Goal: Task Accomplishment & Management: Manage account settings

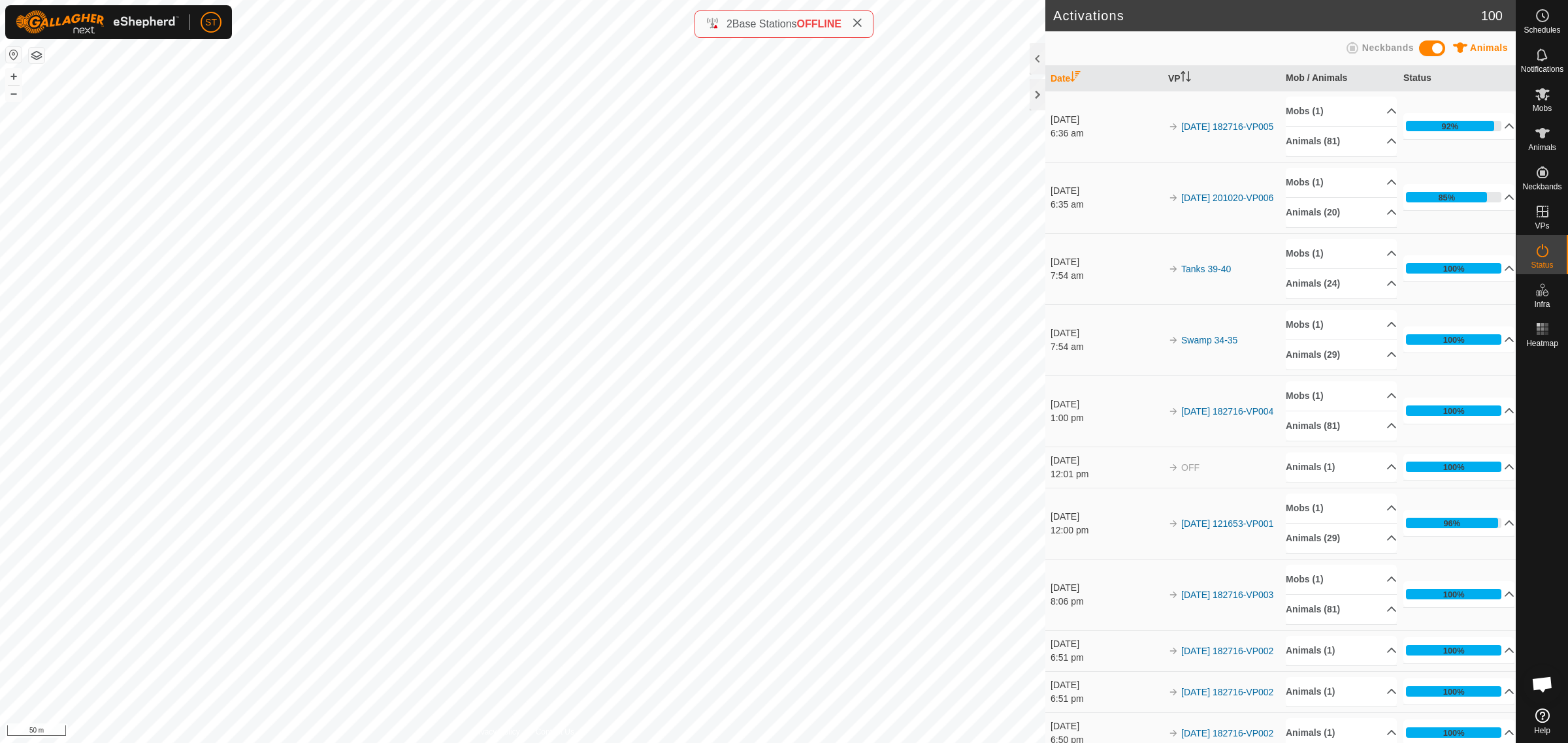
scroll to position [175, 0]
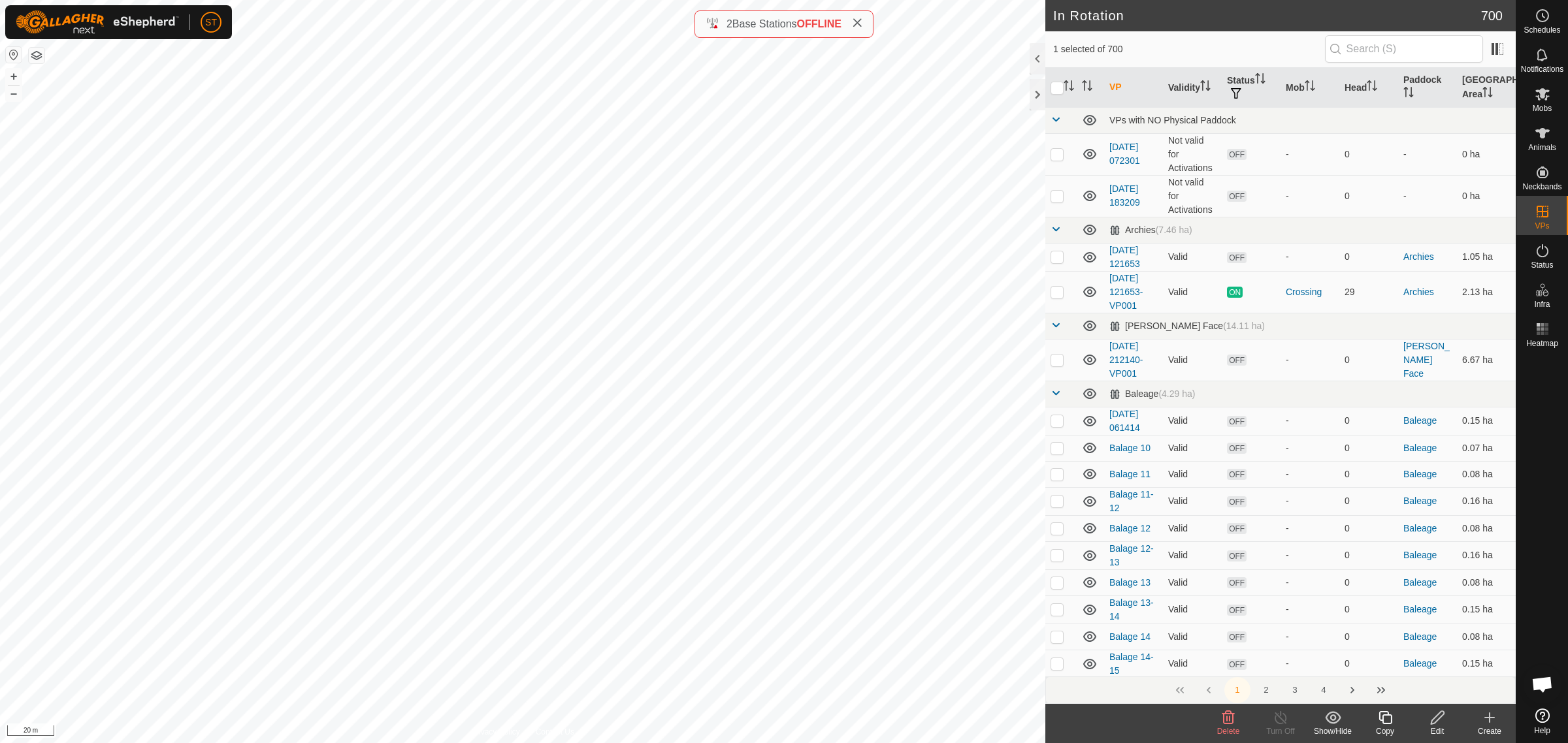
click at [1227, 723] on icon at bounding box center [1228, 717] width 16 height 16
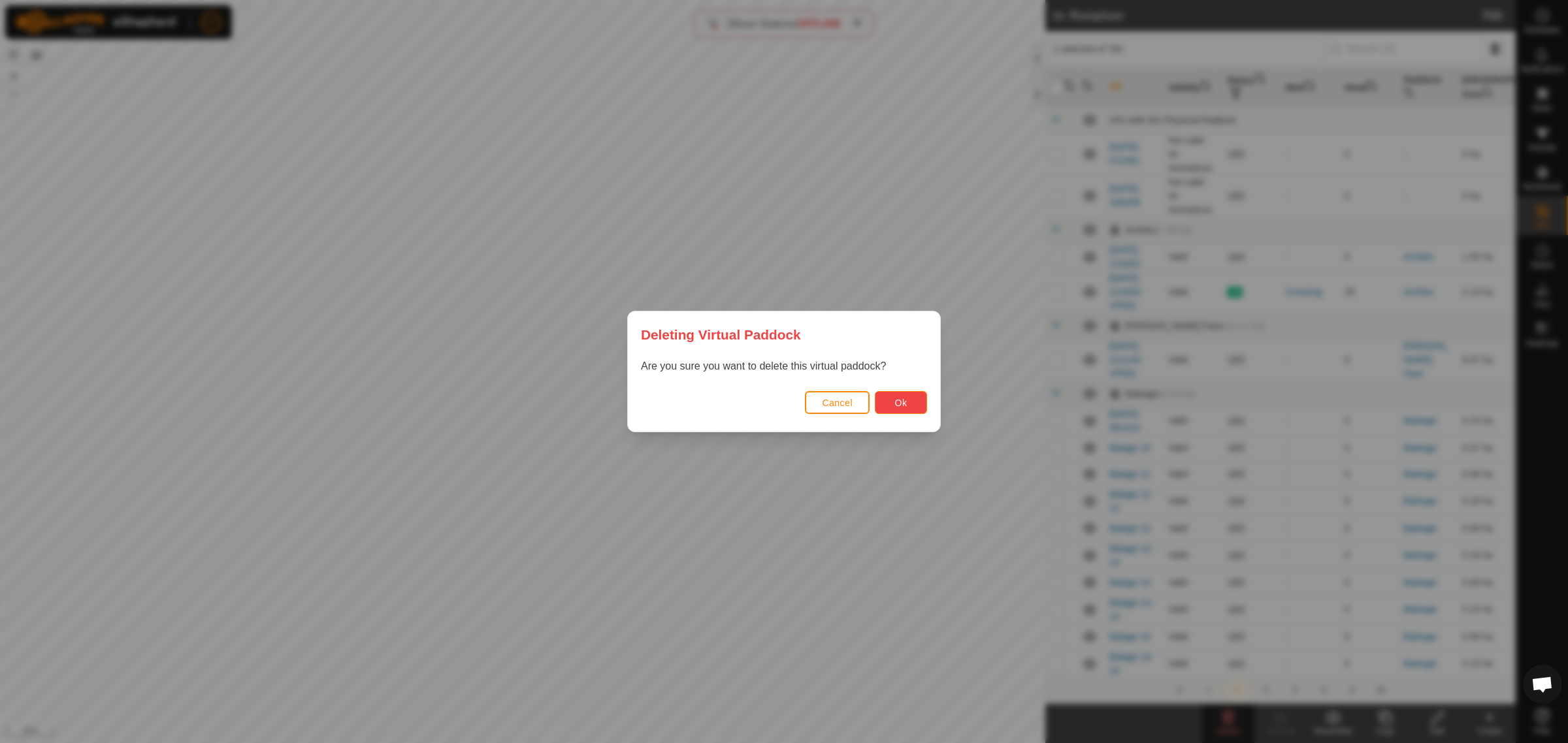
click at [910, 409] on button "Ok" at bounding box center [901, 403] width 52 height 23
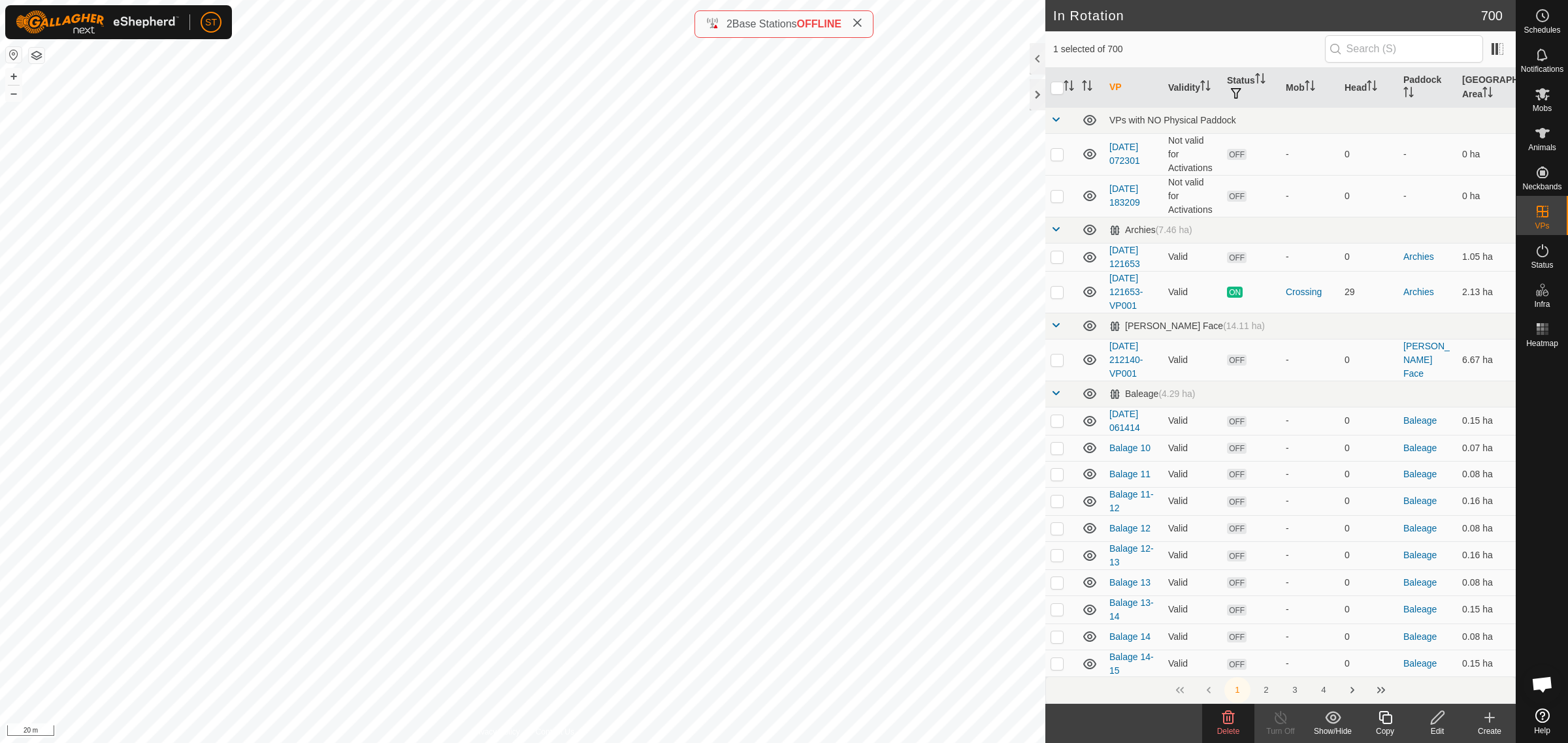
click at [1230, 721] on icon at bounding box center [1228, 717] width 12 height 13
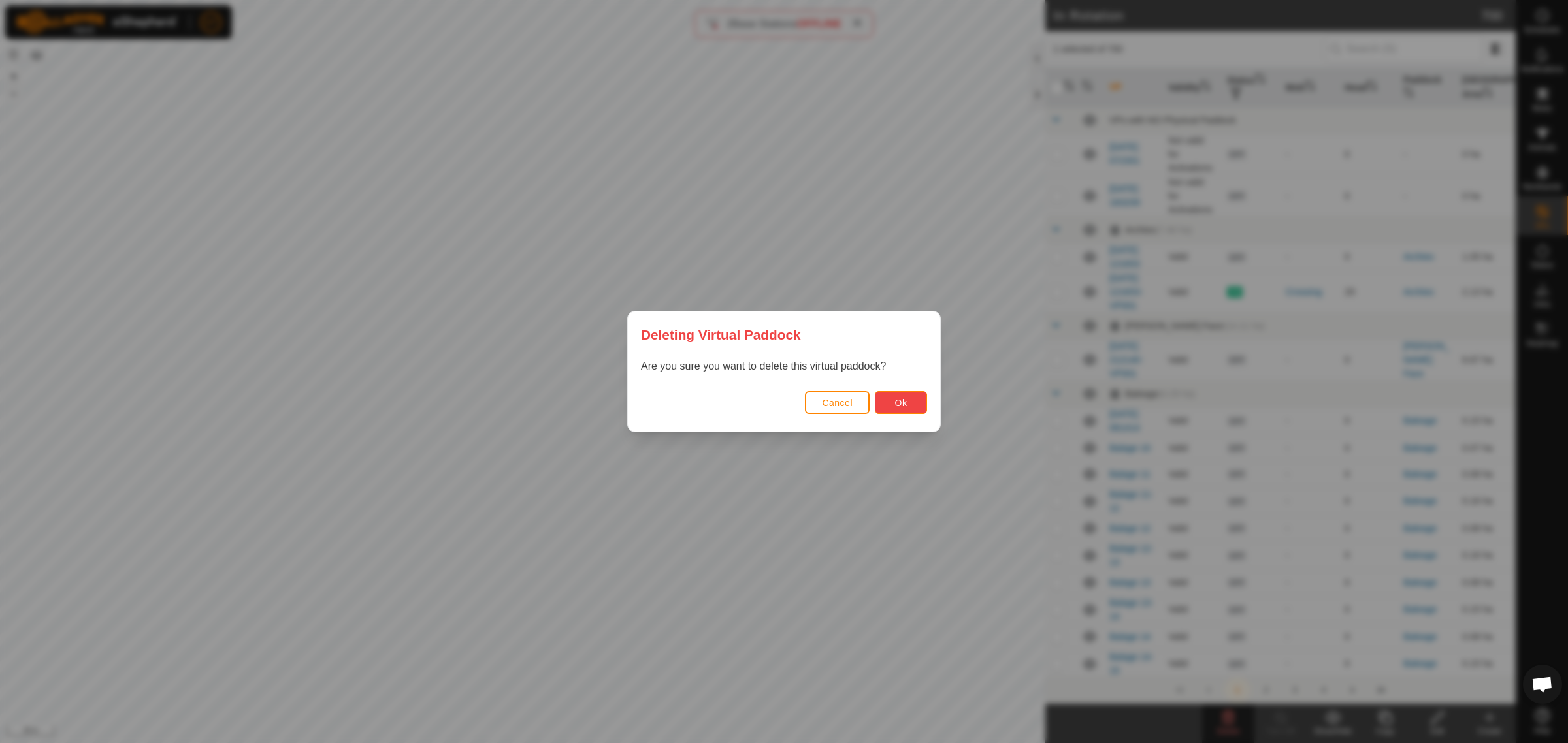
click at [912, 399] on button "Ok" at bounding box center [901, 403] width 52 height 23
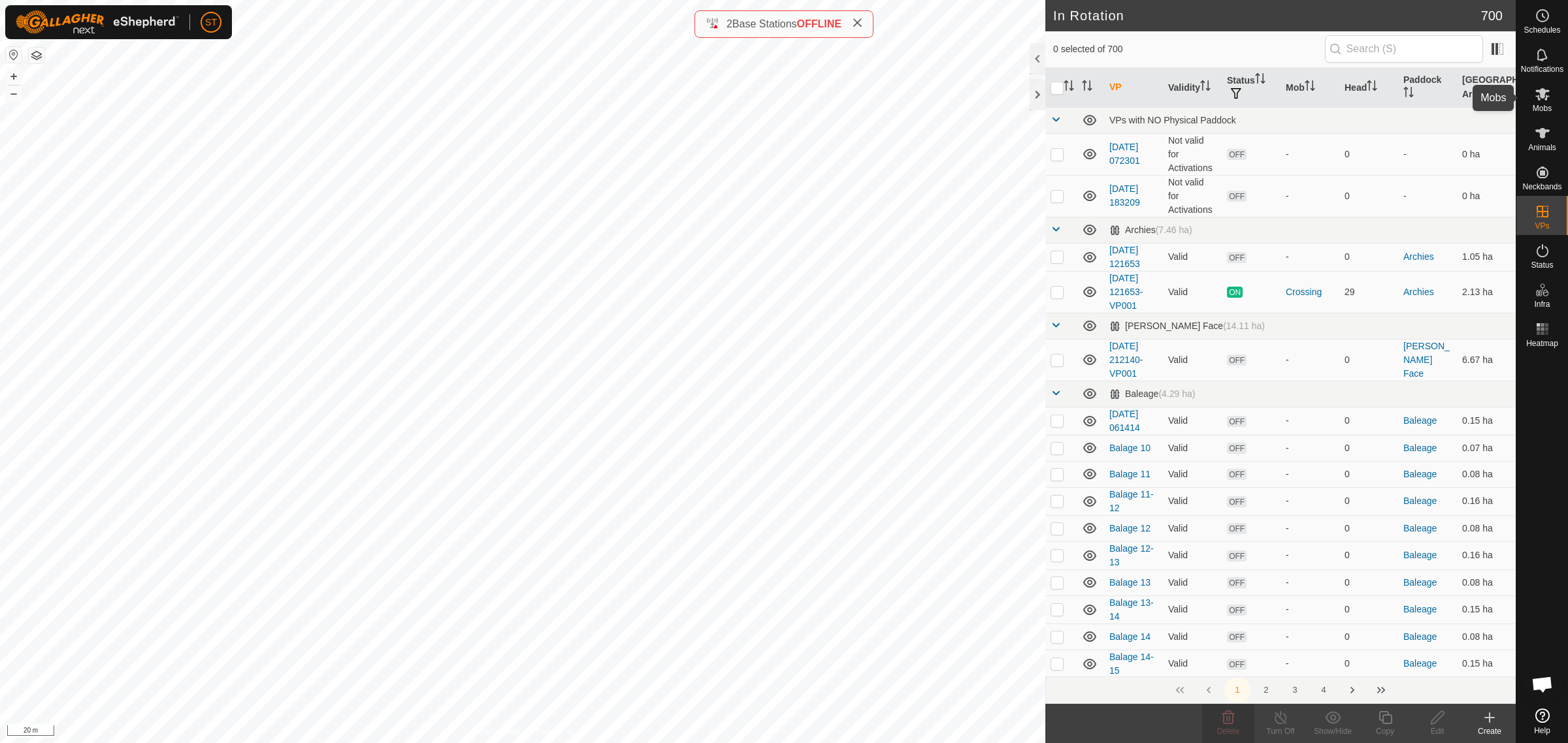
click at [1540, 128] on icon at bounding box center [1542, 133] width 16 height 16
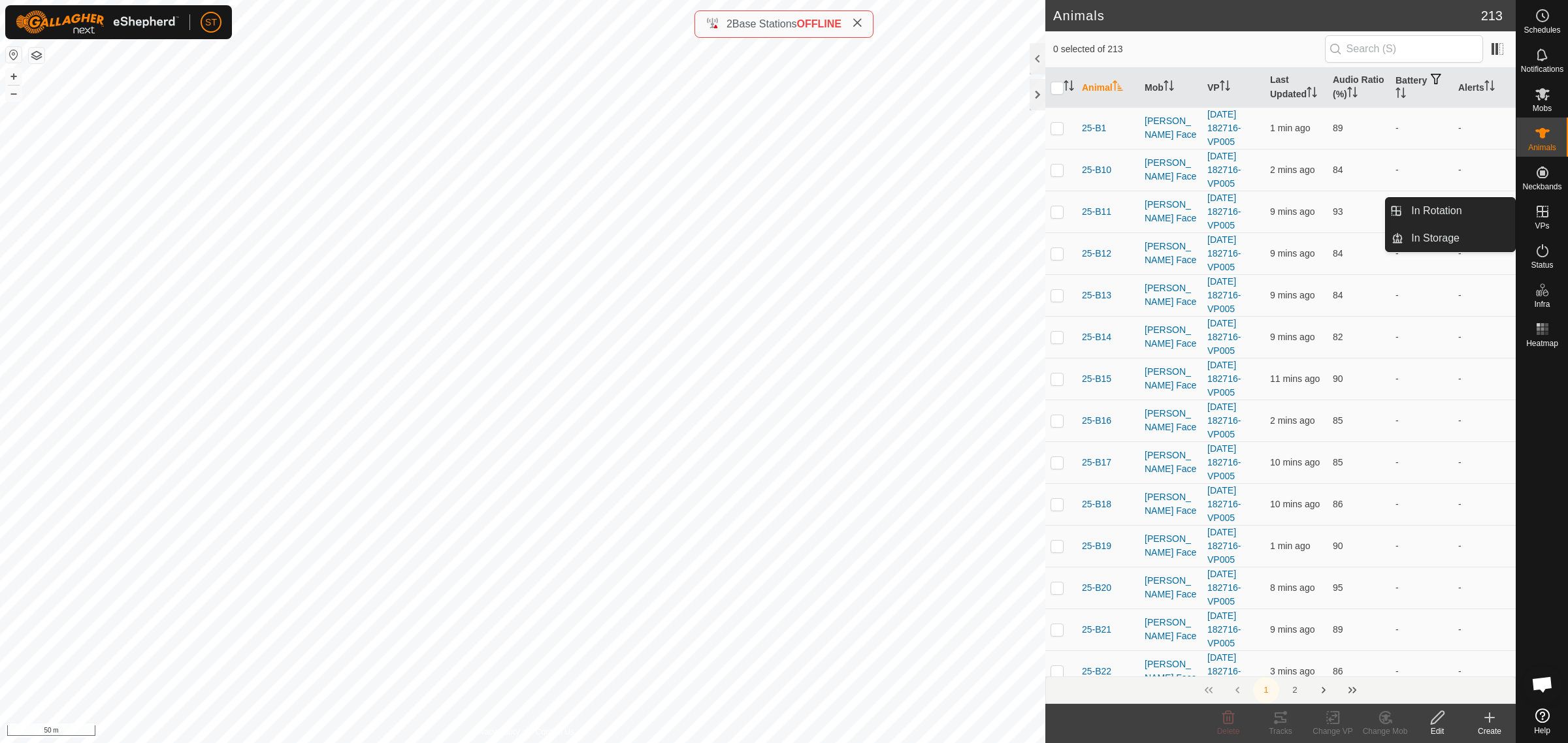
click at [1546, 210] on icon at bounding box center [1542, 211] width 16 height 16
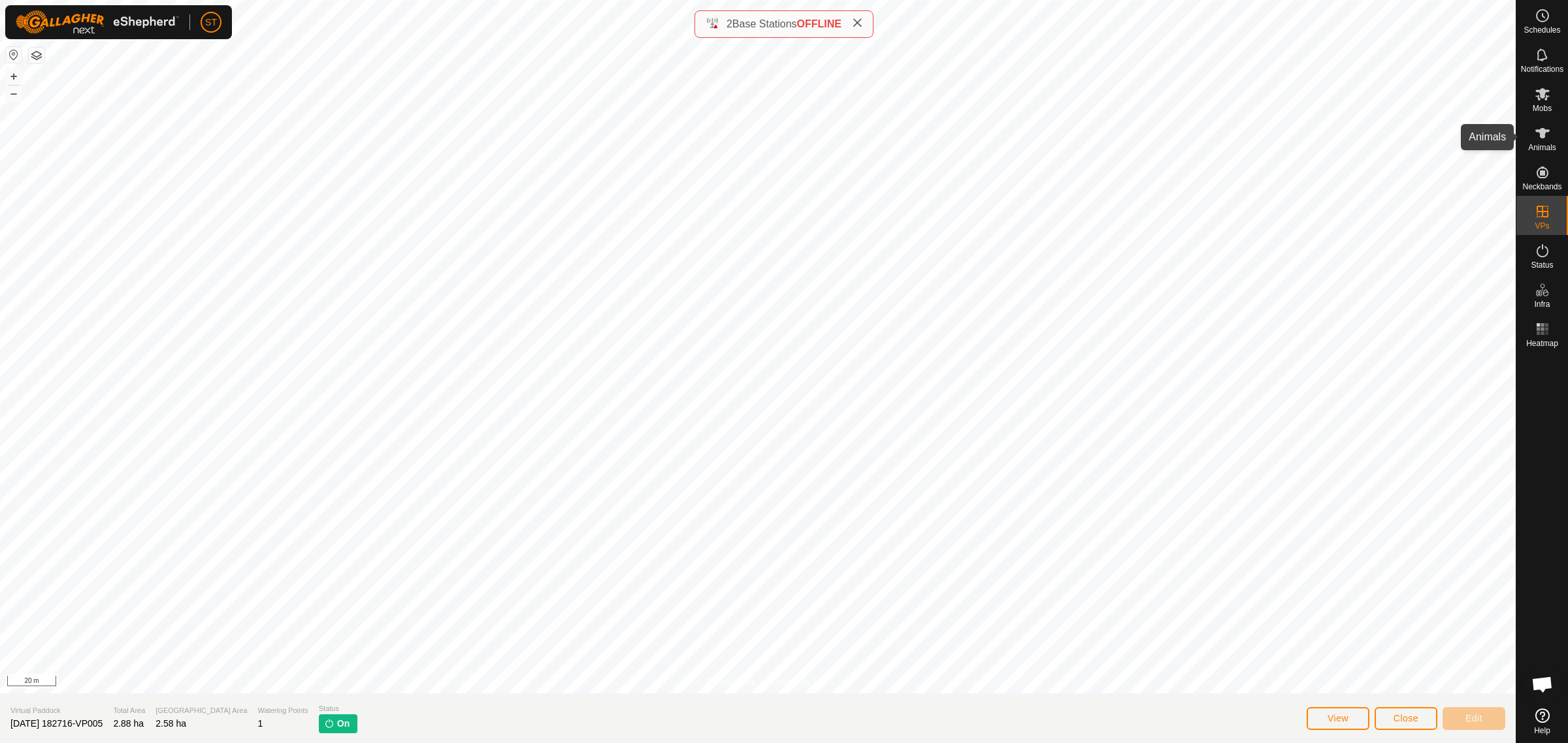
click at [1543, 134] on icon at bounding box center [1542, 132] width 14 height 10
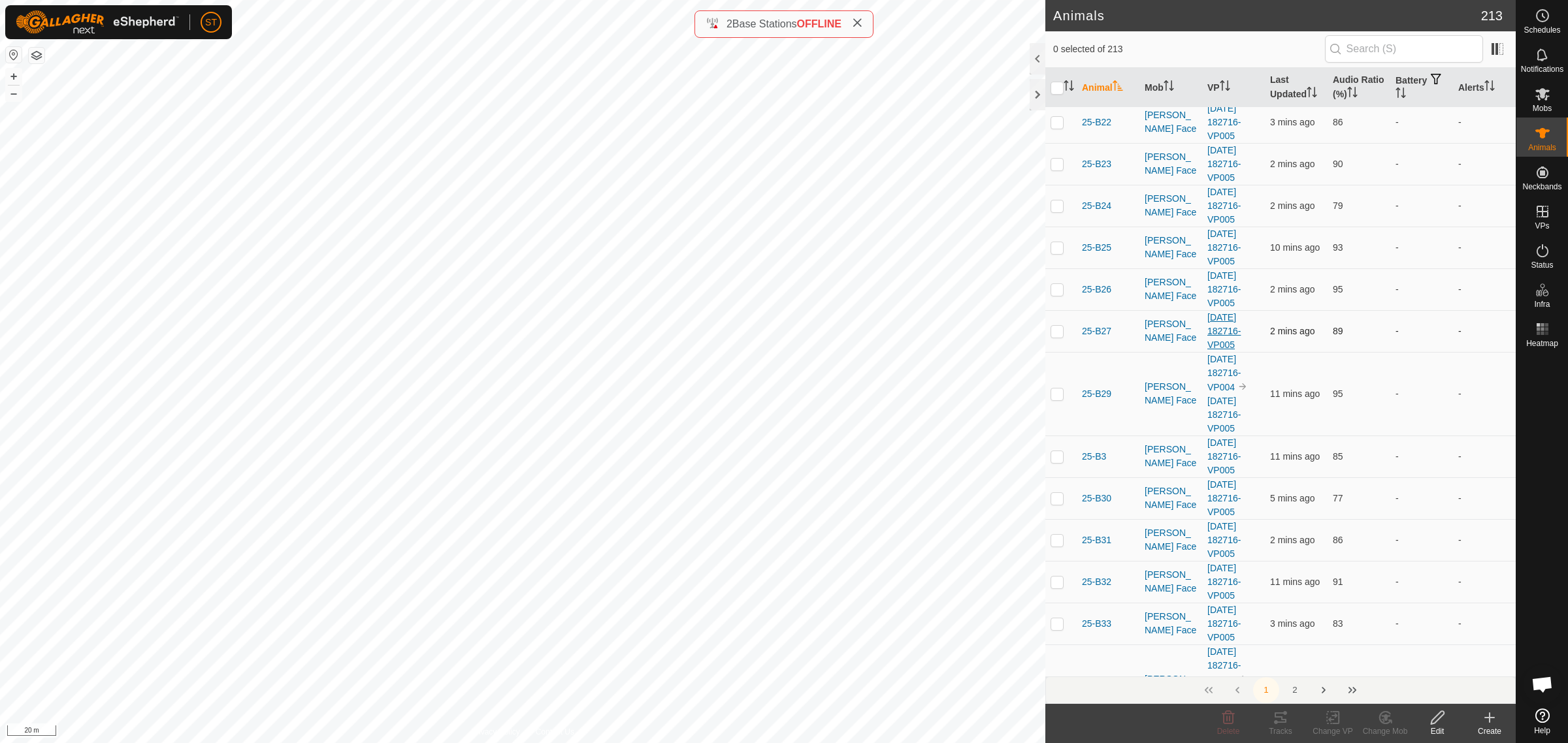
scroll to position [571, 0]
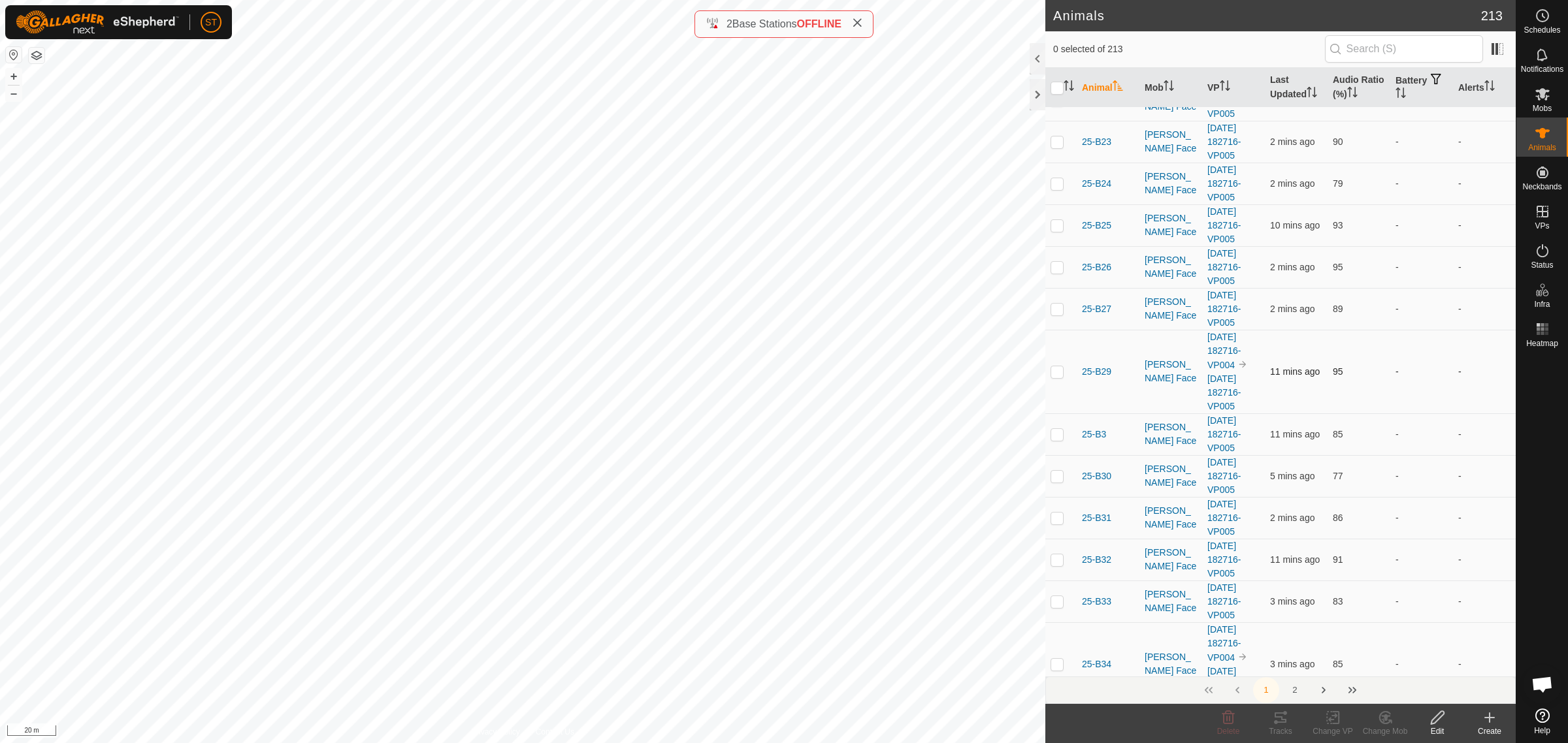
click at [1058, 377] on p-checkbox at bounding box center [1056, 371] width 13 height 10
checkbox input "true"
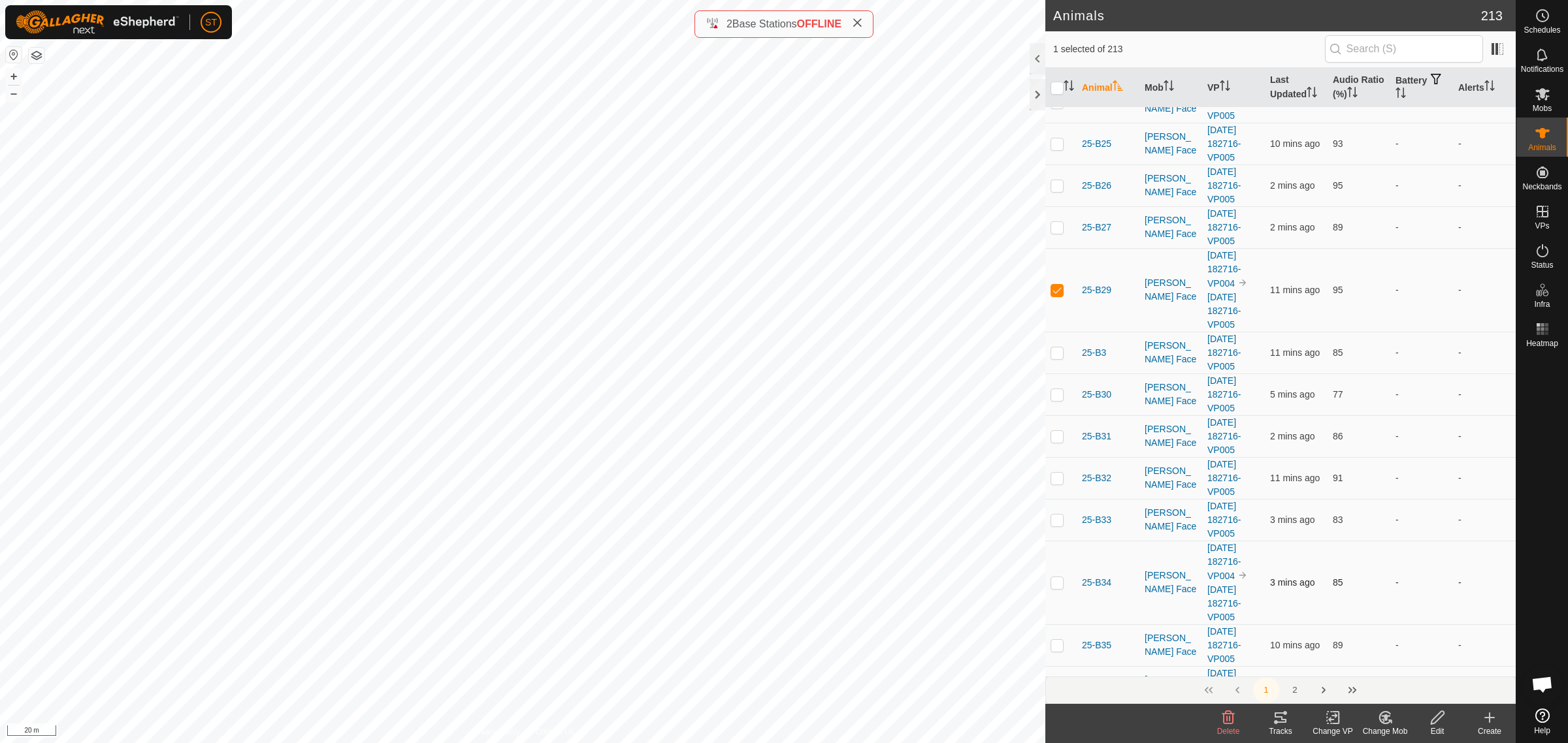
click at [1053, 587] on p-checkbox at bounding box center [1056, 582] width 13 height 10
checkbox input "false"
click at [1050, 295] on p-checkbox at bounding box center [1056, 289] width 13 height 10
checkbox input "false"
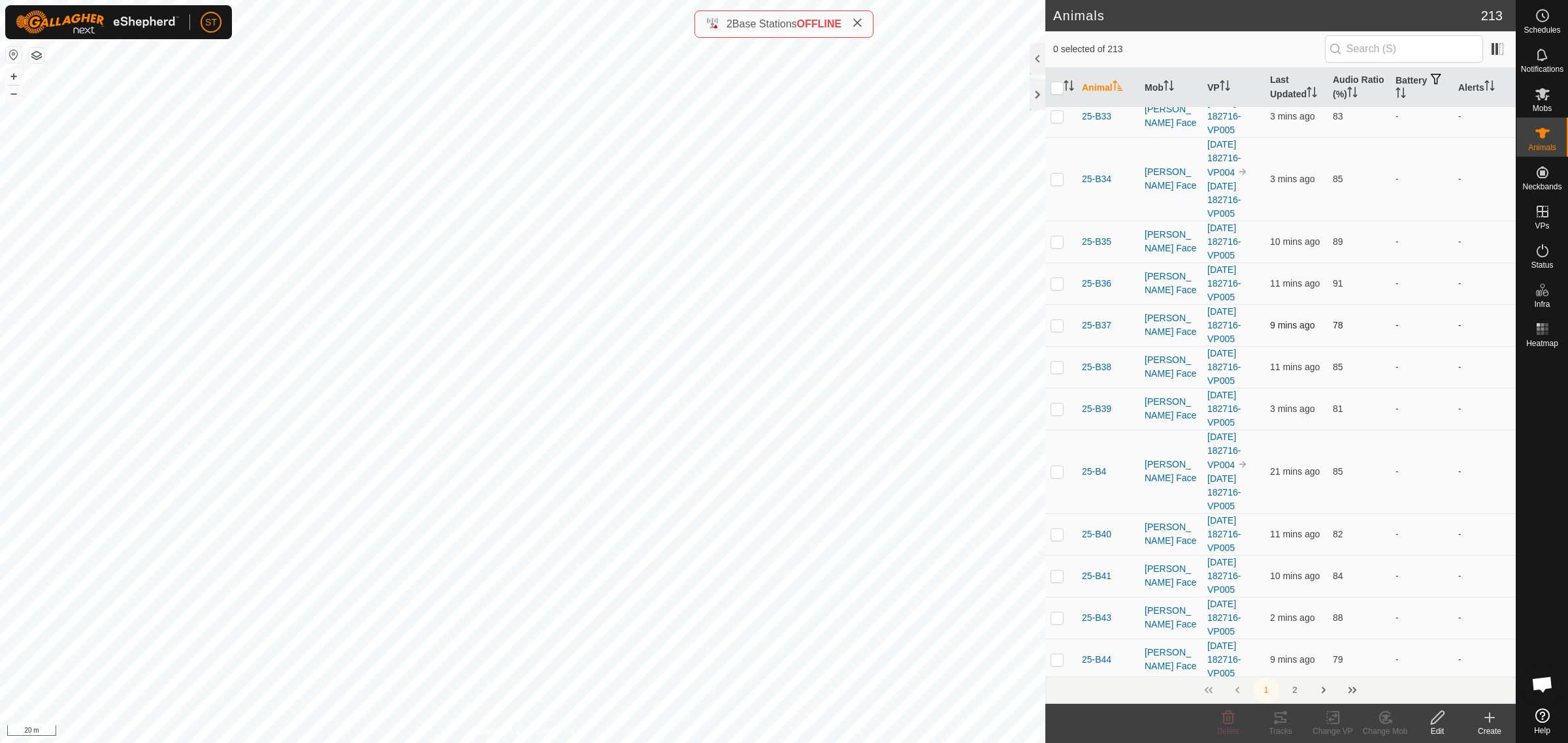
scroll to position [1062, 0]
